Goal: Information Seeking & Learning: Learn about a topic

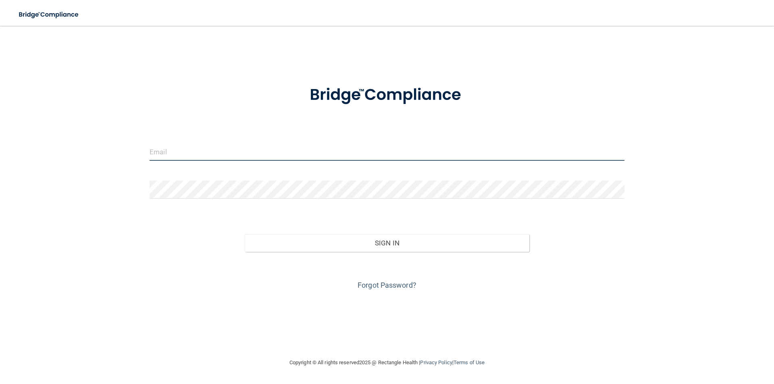
click at [297, 155] on input "email" at bounding box center [386, 152] width 475 height 18
type input "[PERSON_NAME][EMAIL_ADDRESS][PERSON_NAME][DOMAIN_NAME]"
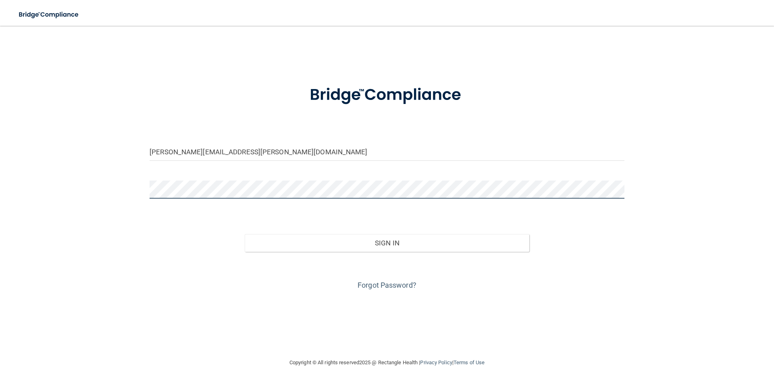
click at [245, 234] on button "Sign In" at bounding box center [387, 243] width 285 height 18
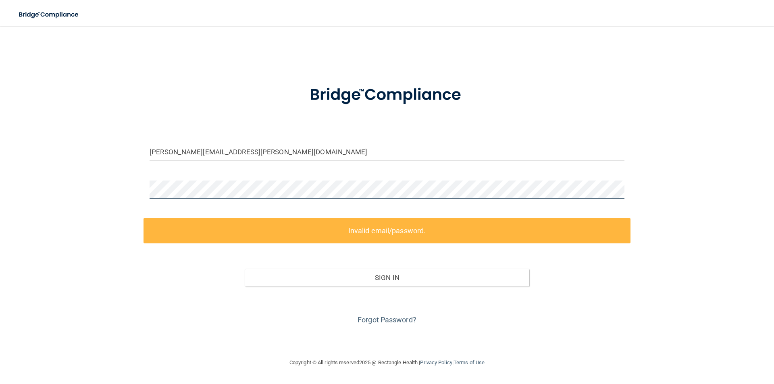
click at [120, 172] on div "[PERSON_NAME][EMAIL_ADDRESS][PERSON_NAME][DOMAIN_NAME] Invalid email/password. …" at bounding box center [386, 192] width 741 height 316
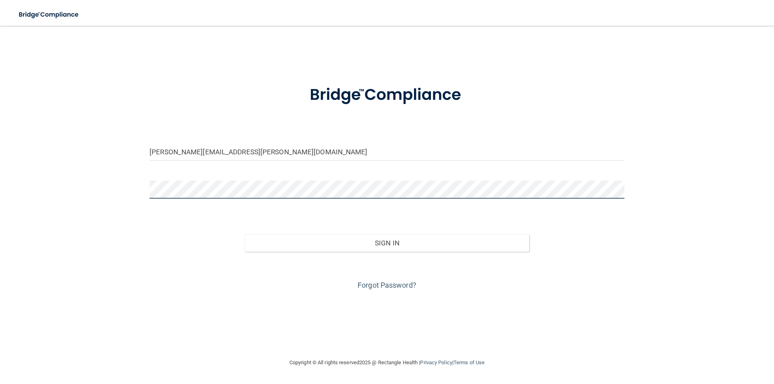
click at [245, 234] on button "Sign In" at bounding box center [387, 243] width 285 height 18
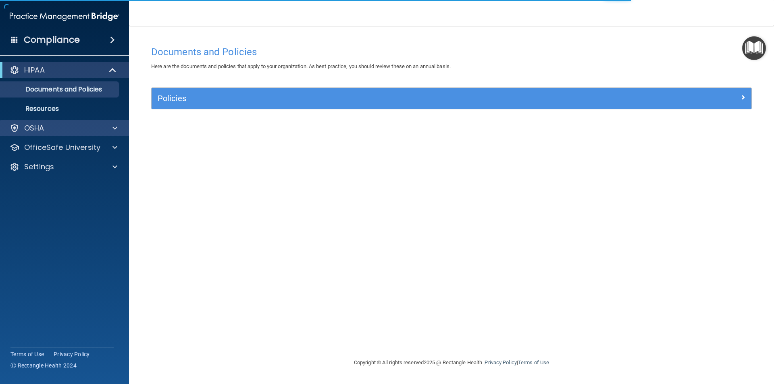
click at [86, 122] on div "OSHA" at bounding box center [64, 128] width 129 height 16
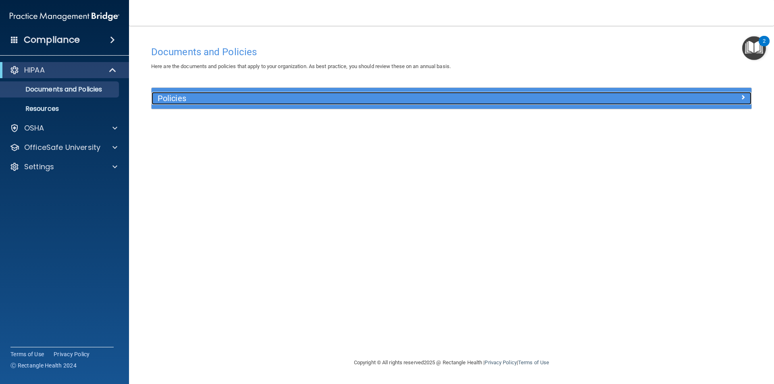
click at [196, 98] on h5 "Policies" at bounding box center [377, 98] width 438 height 9
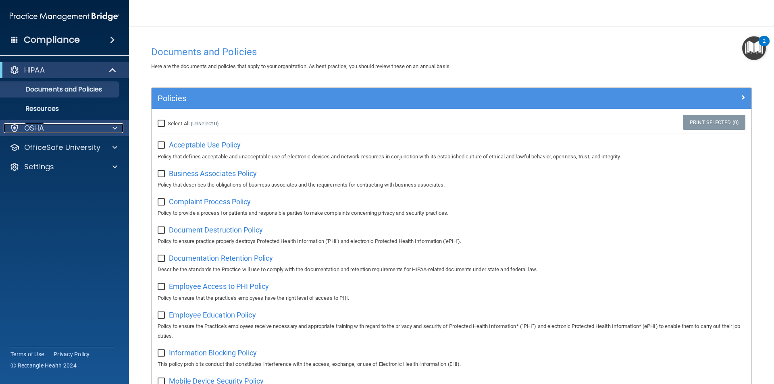
click at [56, 125] on div "OSHA" at bounding box center [54, 128] width 100 height 10
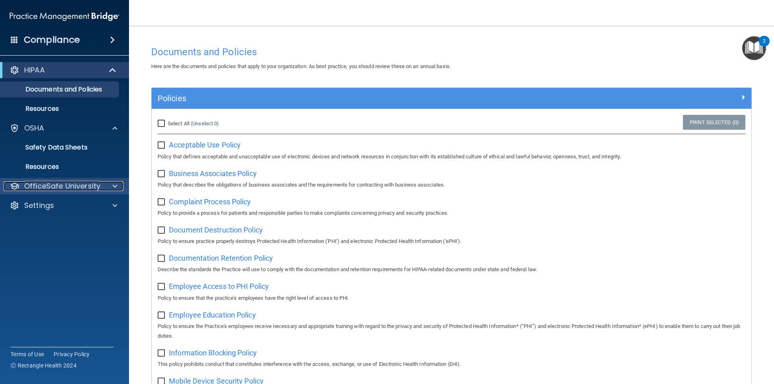
click at [67, 189] on p "OfficeSafe University" at bounding box center [62, 186] width 76 height 10
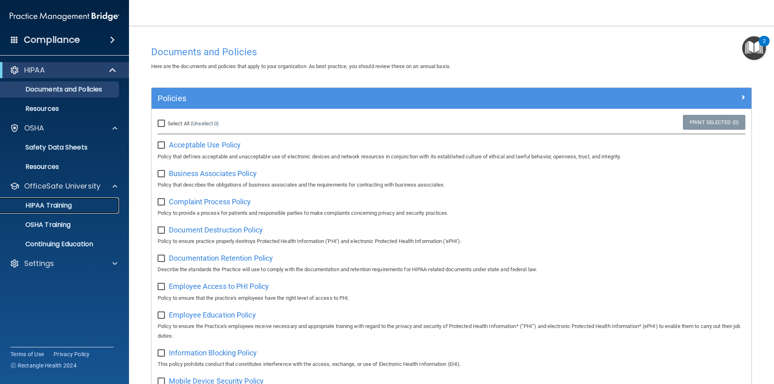
click at [69, 205] on p "HIPAA Training" at bounding box center [38, 205] width 66 height 8
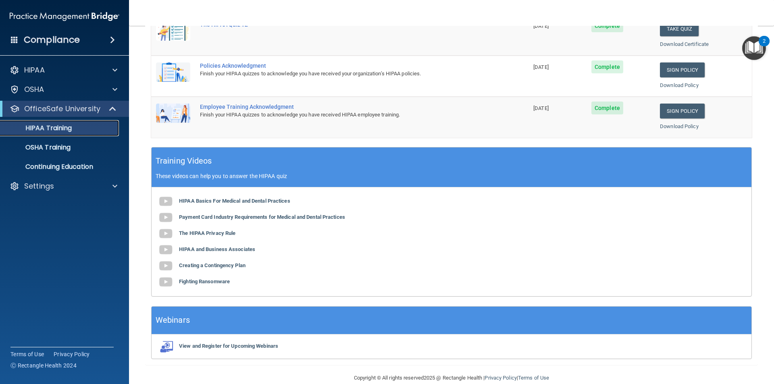
scroll to position [223, 0]
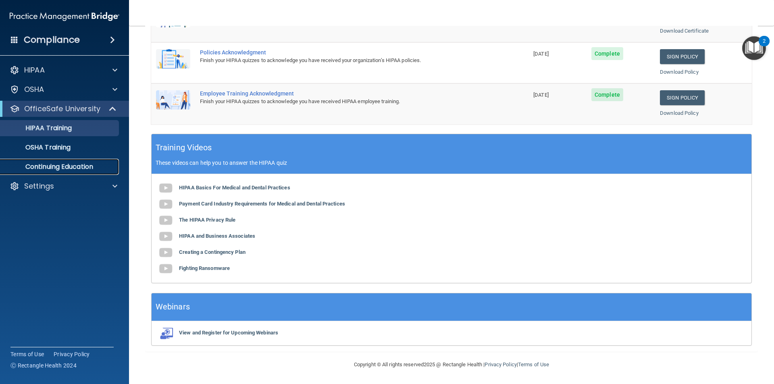
click at [39, 160] on link "Continuing Education" at bounding box center [55, 167] width 127 height 16
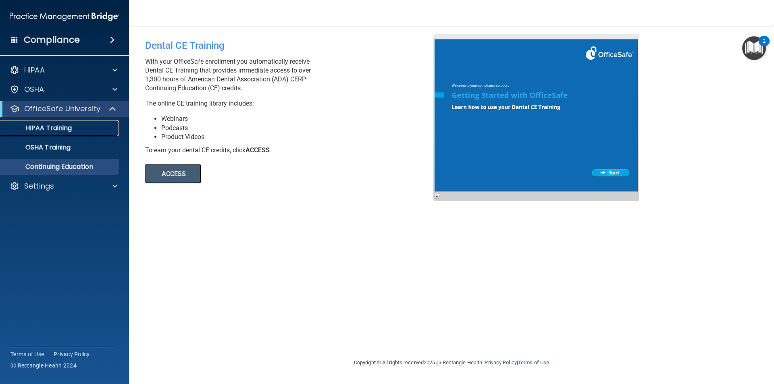
click at [56, 125] on p "HIPAA Training" at bounding box center [38, 128] width 66 height 8
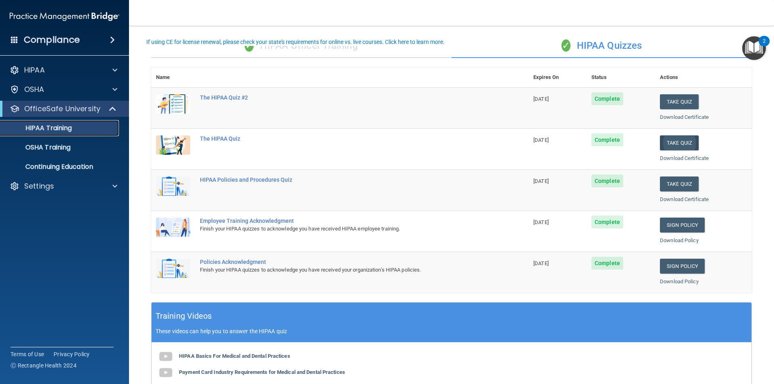
scroll to position [40, 0]
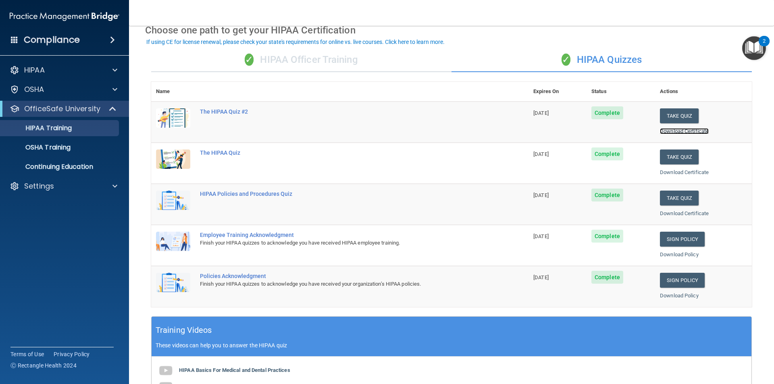
click at [671, 131] on link "Download Certificate" at bounding box center [684, 131] width 49 height 6
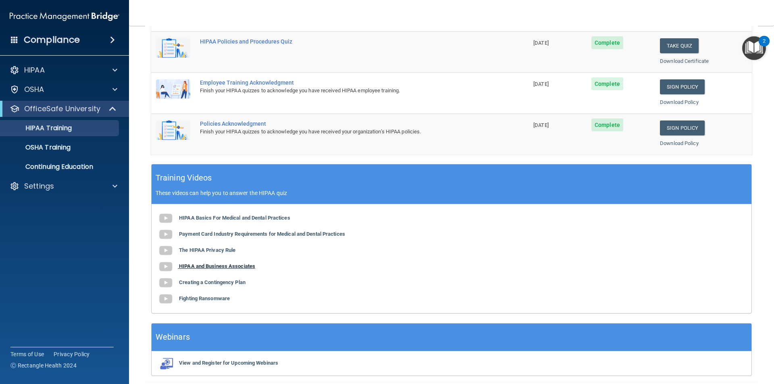
scroll to position [142, 0]
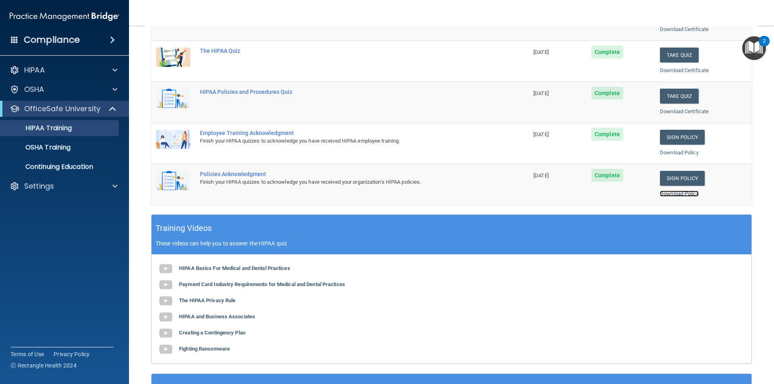
click at [664, 195] on link "Download Policy" at bounding box center [679, 194] width 39 height 6
click at [689, 151] on link "Download Policy" at bounding box center [679, 152] width 39 height 6
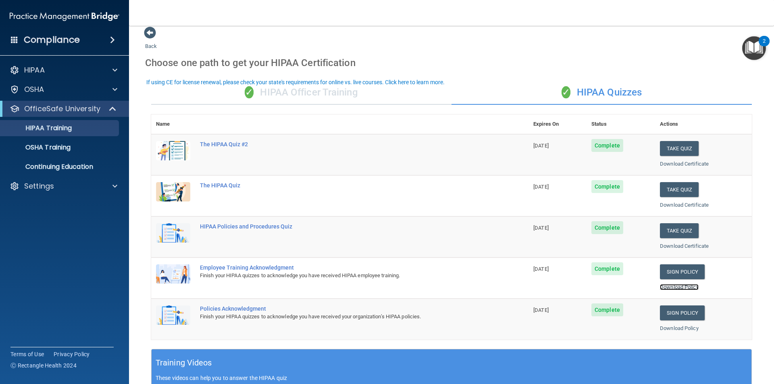
scroll to position [0, 0]
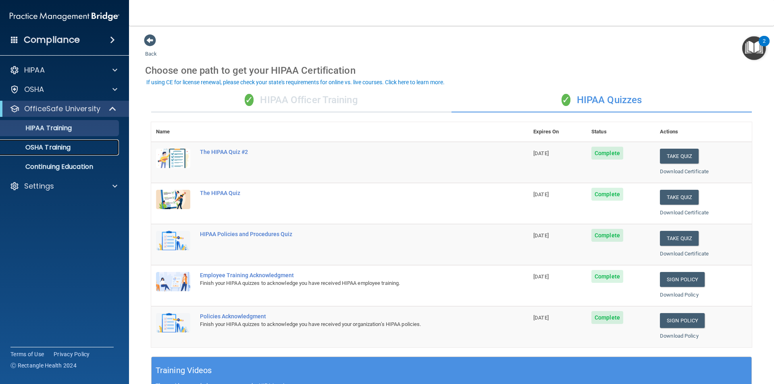
click at [77, 145] on div "OSHA Training" at bounding box center [60, 147] width 110 height 8
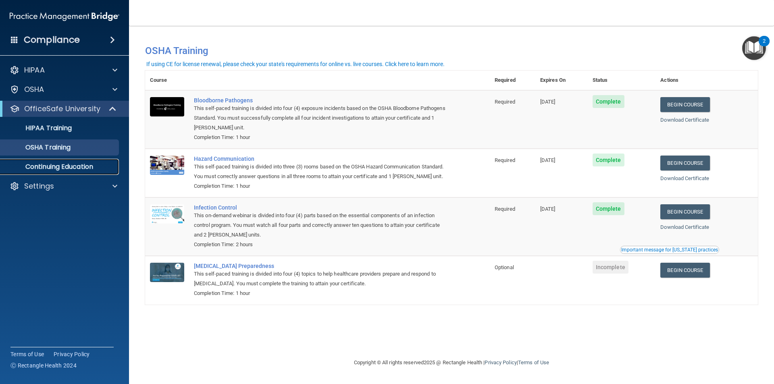
click at [68, 166] on p "Continuing Education" at bounding box center [60, 167] width 110 height 8
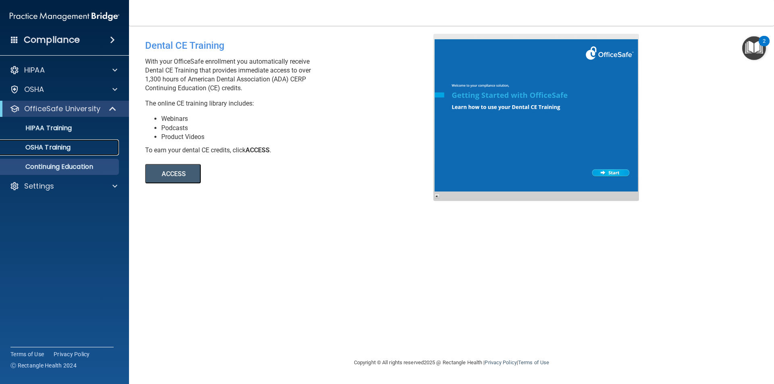
click at [40, 145] on p "OSHA Training" at bounding box center [37, 147] width 65 height 8
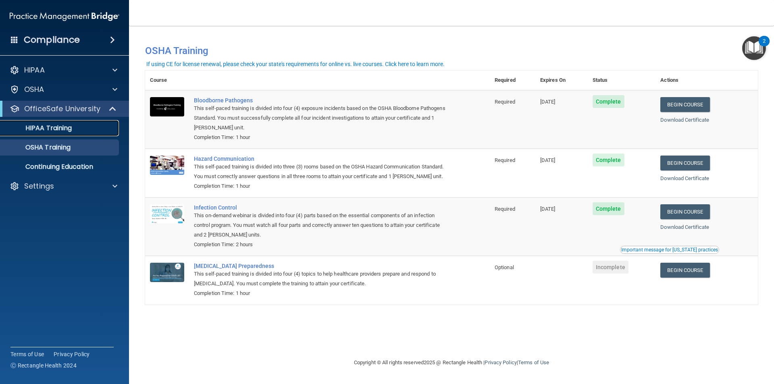
click at [77, 126] on div "HIPAA Training" at bounding box center [60, 128] width 110 height 8
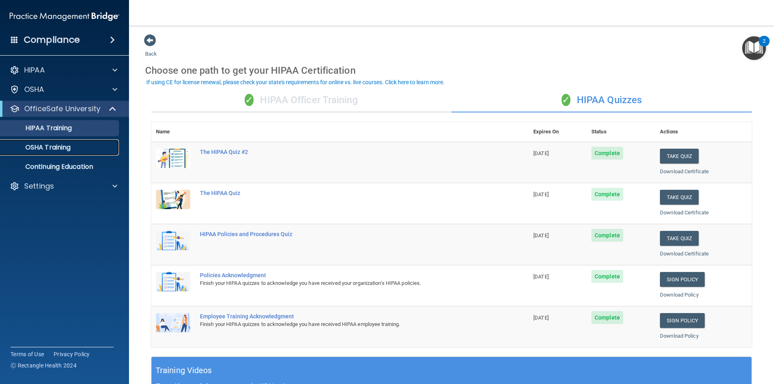
click at [38, 143] on p "OSHA Training" at bounding box center [37, 147] width 65 height 8
